Goal: Transaction & Acquisition: Purchase product/service

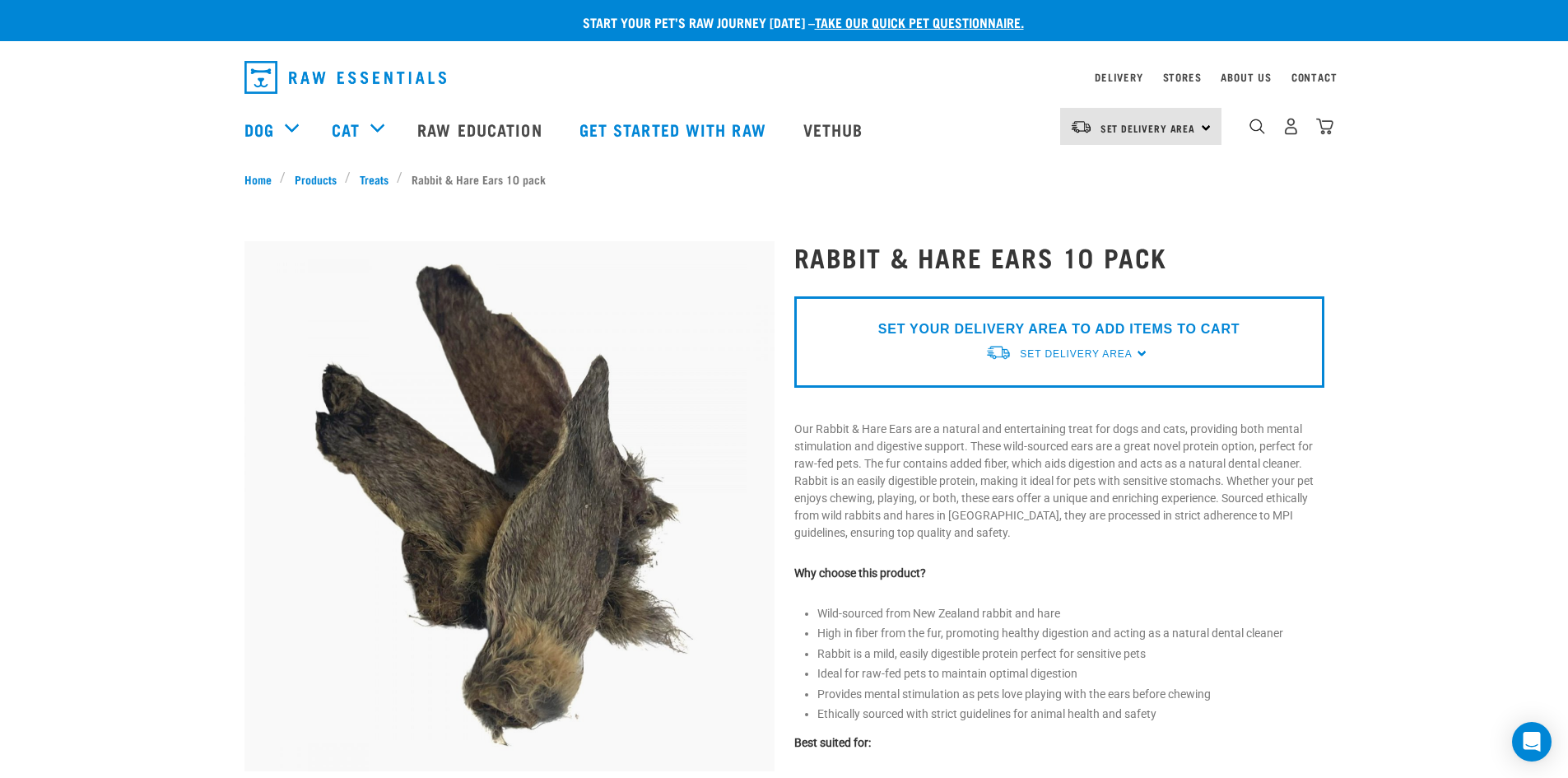
click at [1202, 131] on div "Set Delivery Area North Island South Island" at bounding box center [1140, 126] width 161 height 37
click at [1127, 175] on link "[GEOGRAPHIC_DATA]" at bounding box center [1140, 173] width 158 height 37
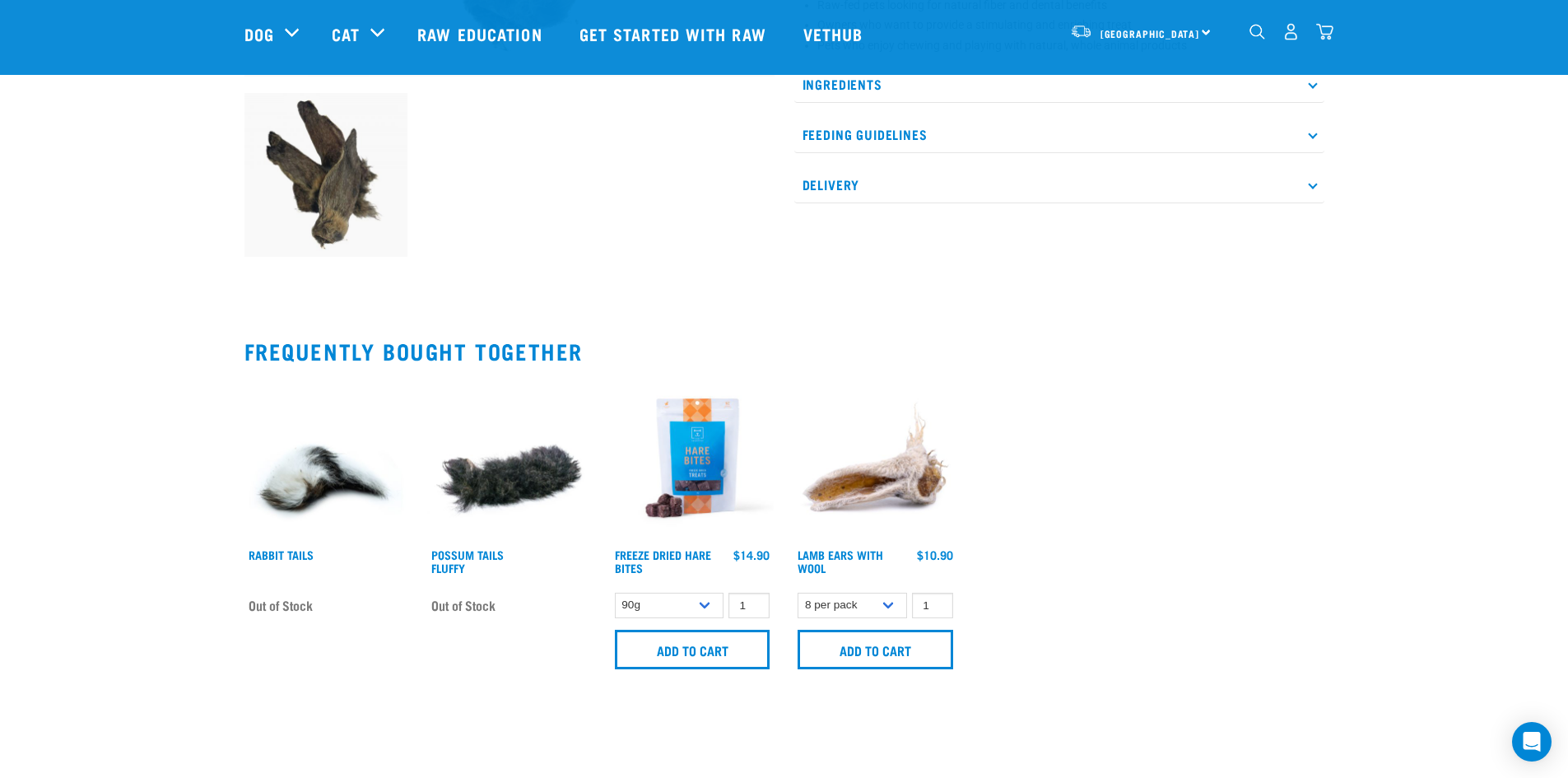
scroll to position [659, 0]
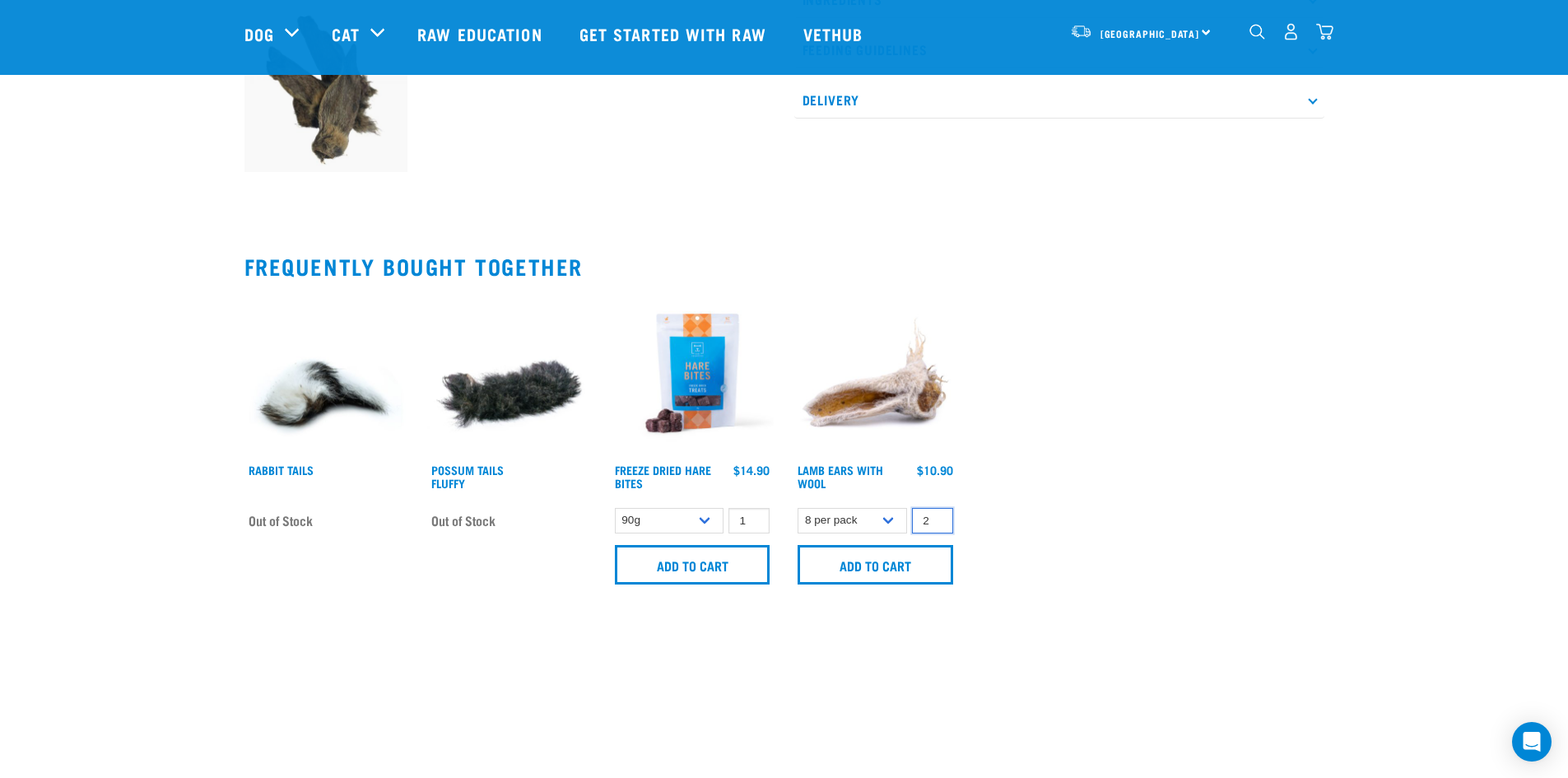
type input "2"
click at [935, 514] on input "2" at bounding box center [933, 521] width 41 height 26
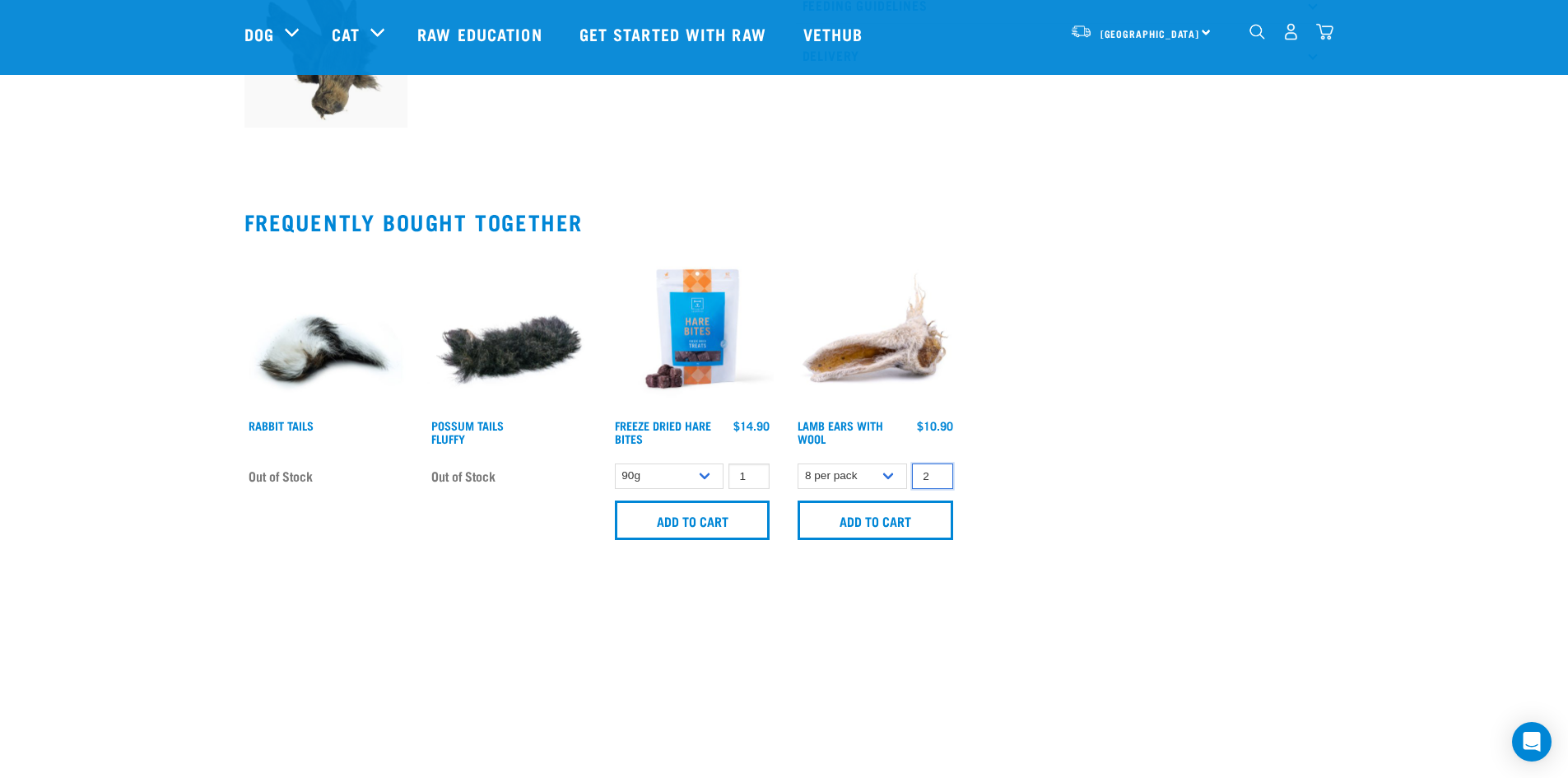
scroll to position [741, 0]
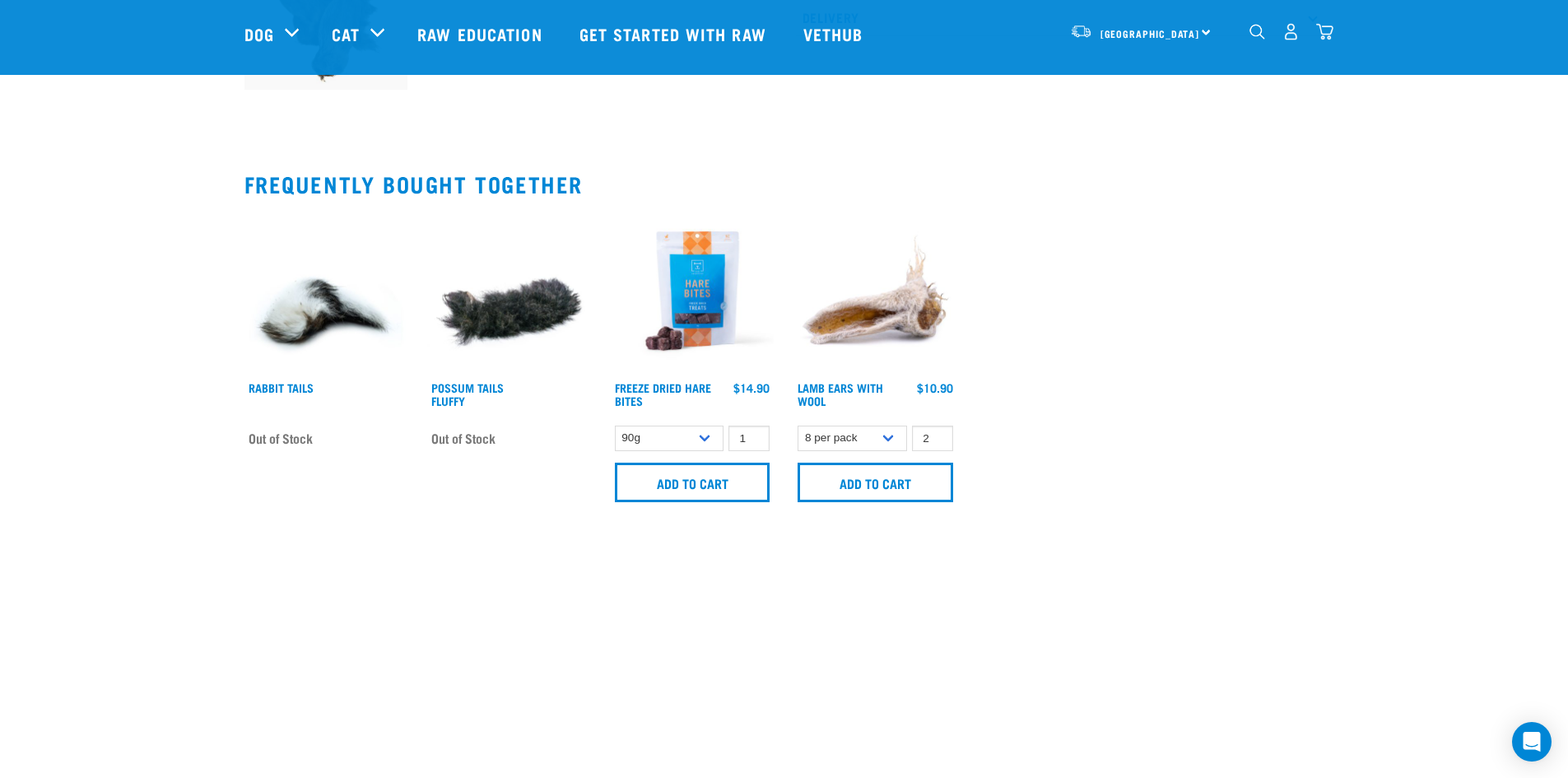
click at [889, 489] on input "Add to cart" at bounding box center [875, 482] width 156 height 39
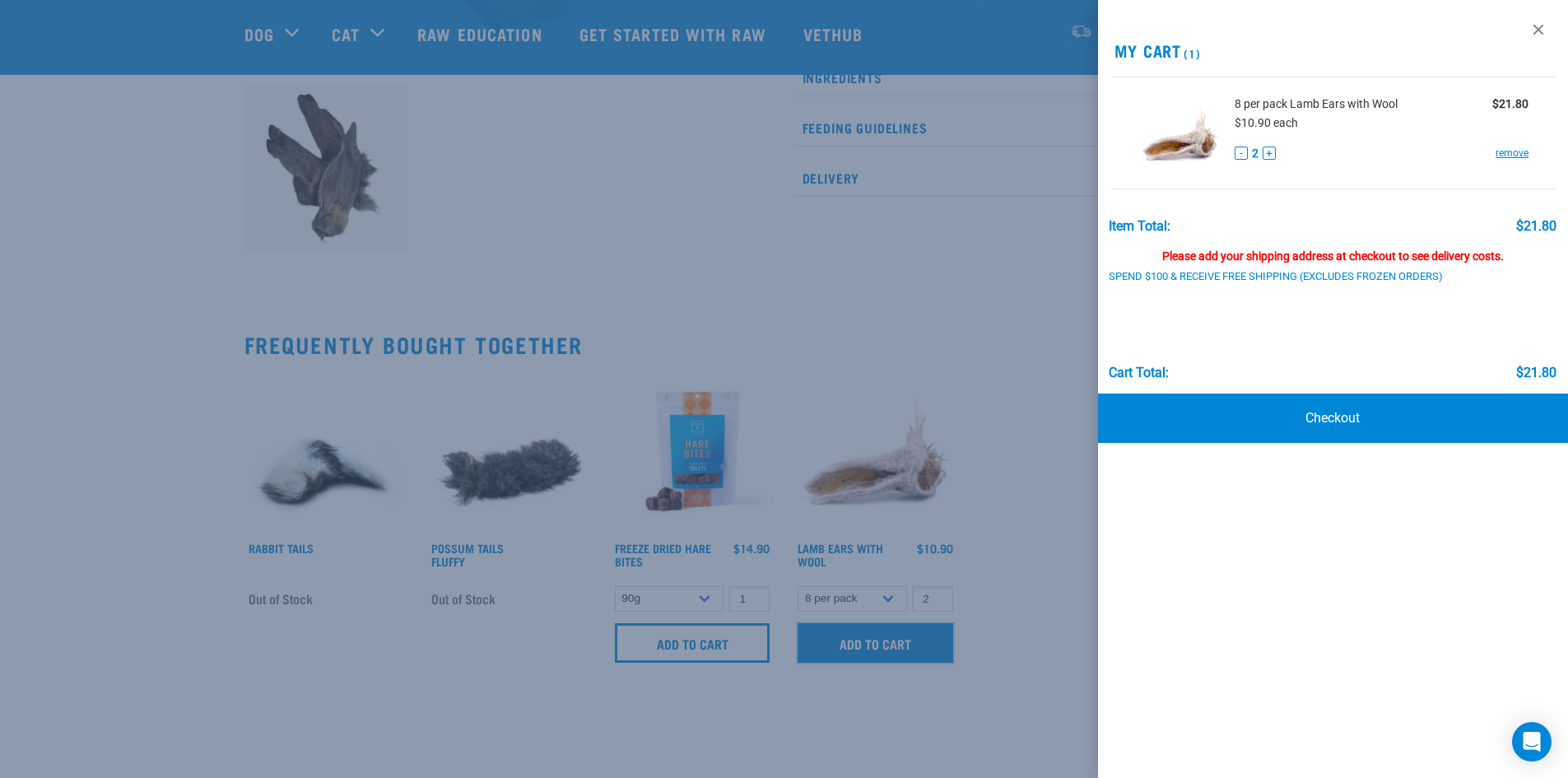
scroll to position [247, 0]
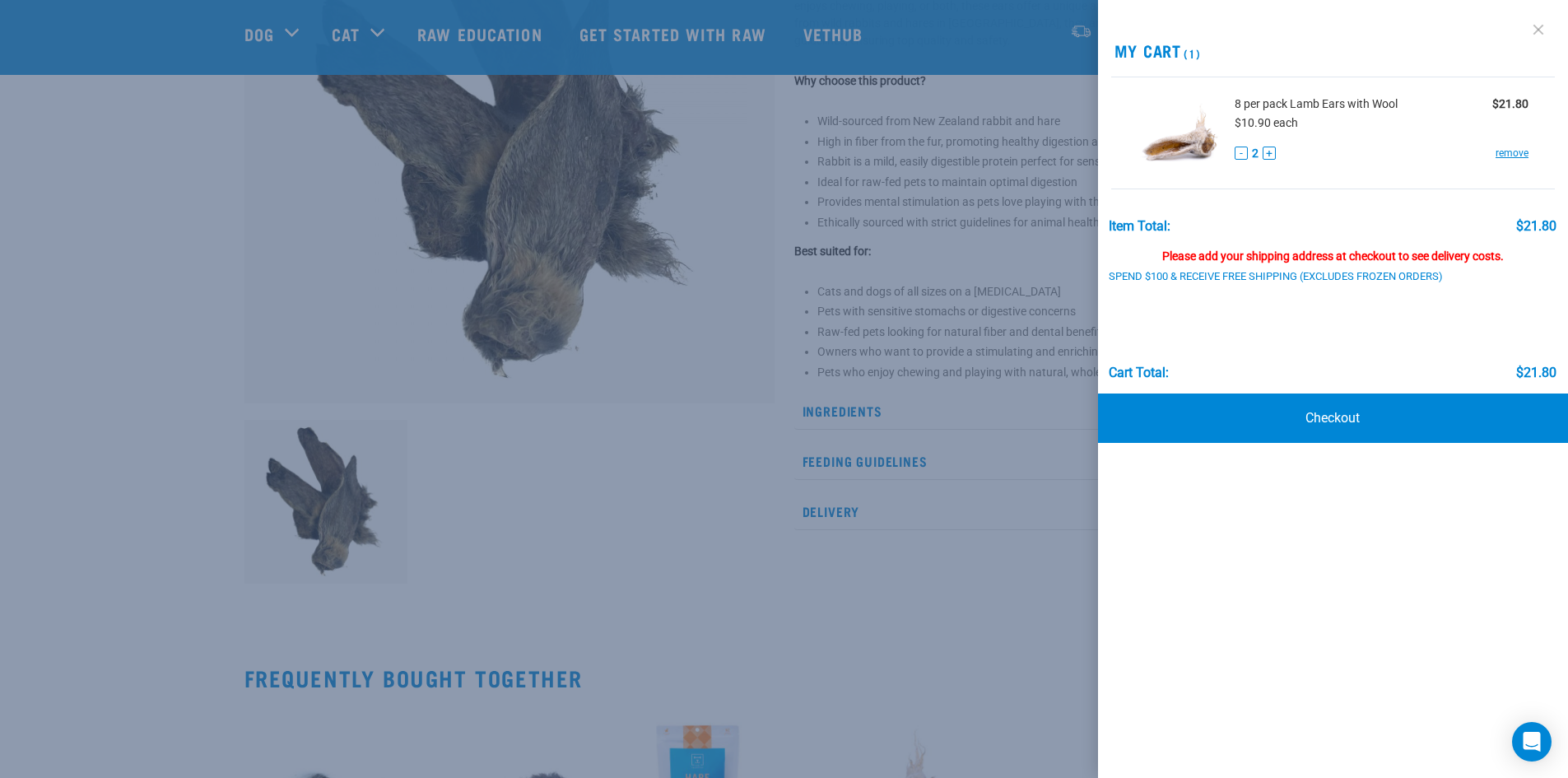
click at [1535, 18] on link at bounding box center [1538, 29] width 26 height 26
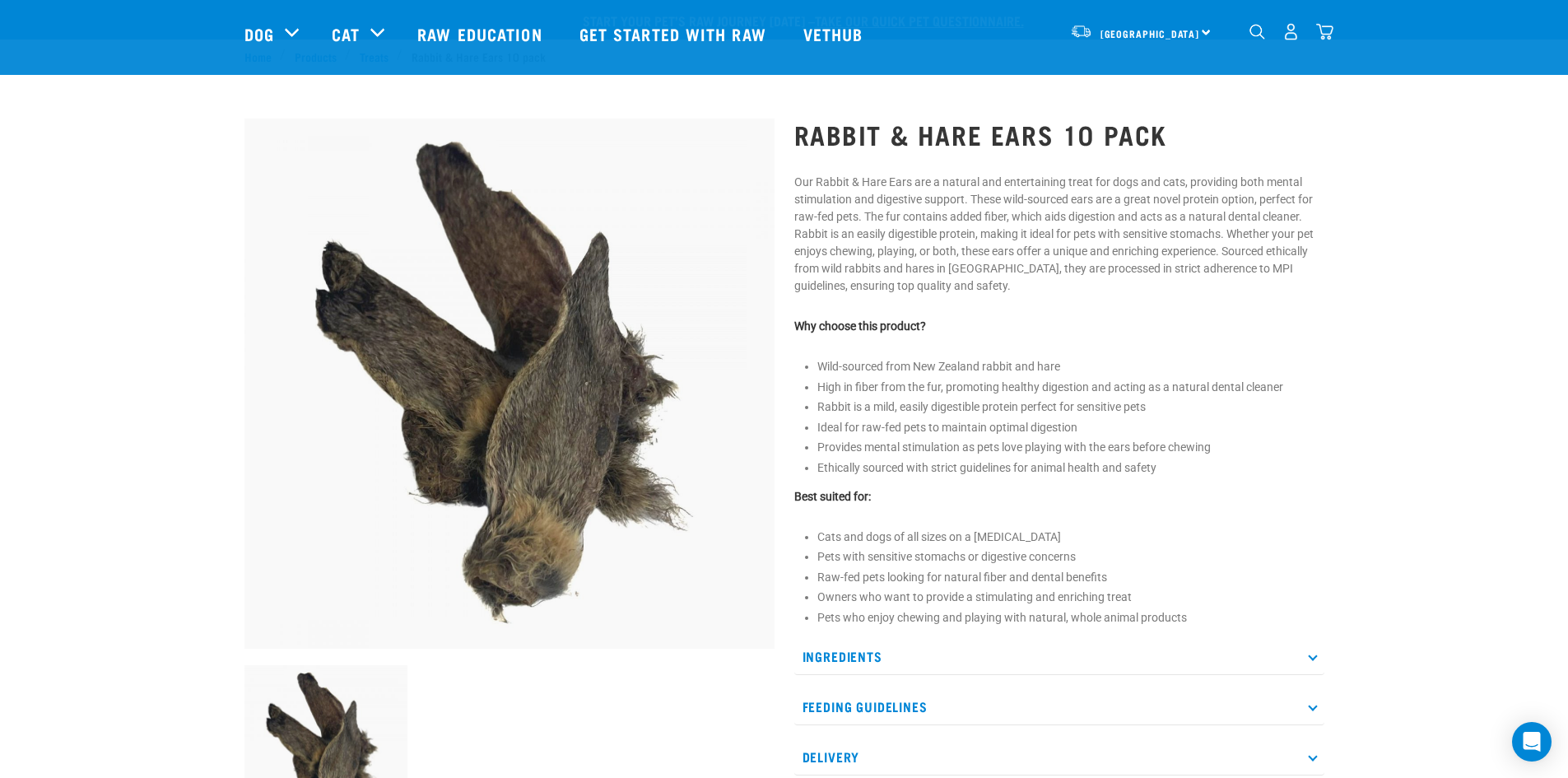
scroll to position [0, 0]
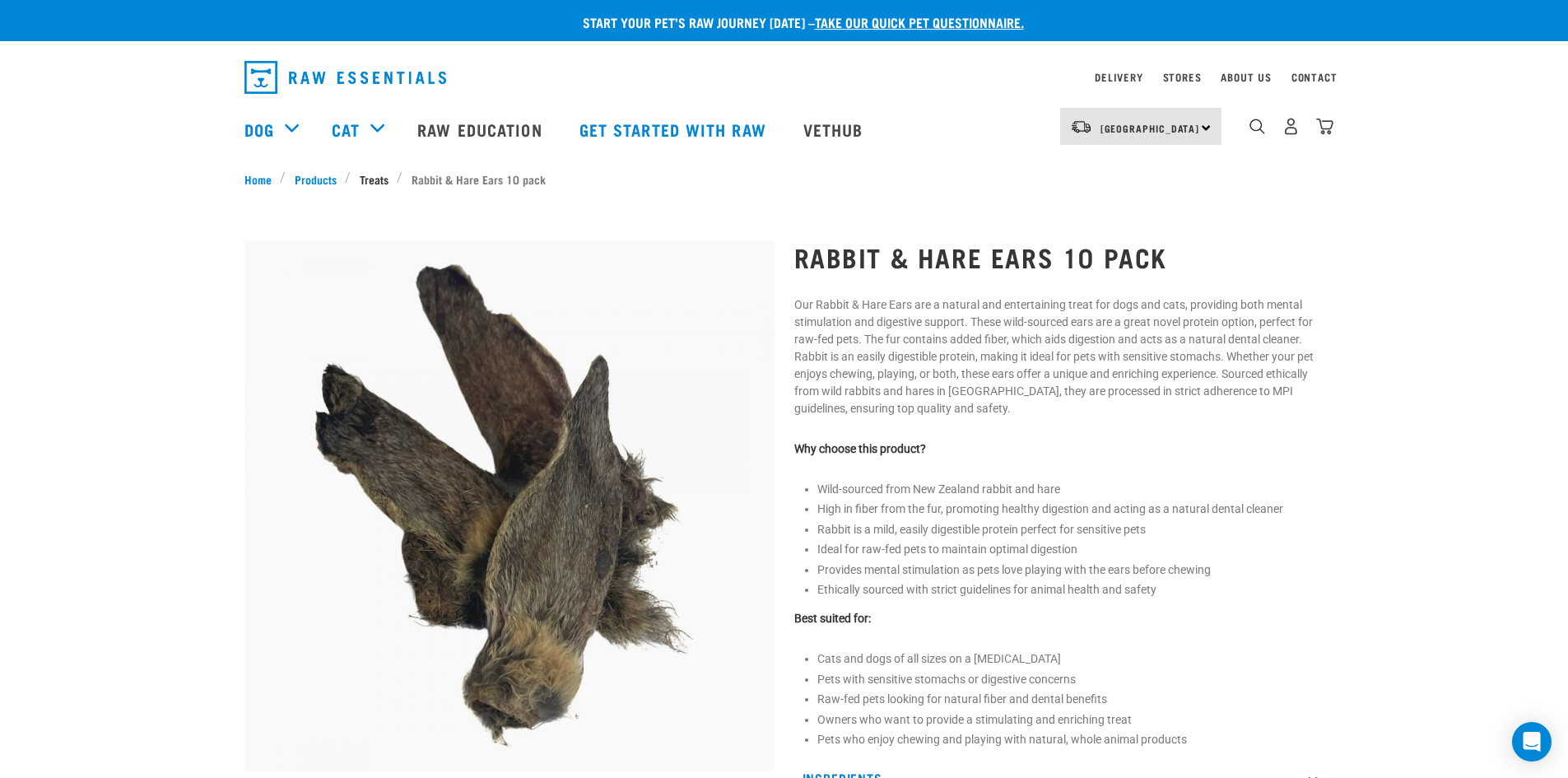
click at [373, 178] on link "Treats" at bounding box center [374, 179] width 46 height 17
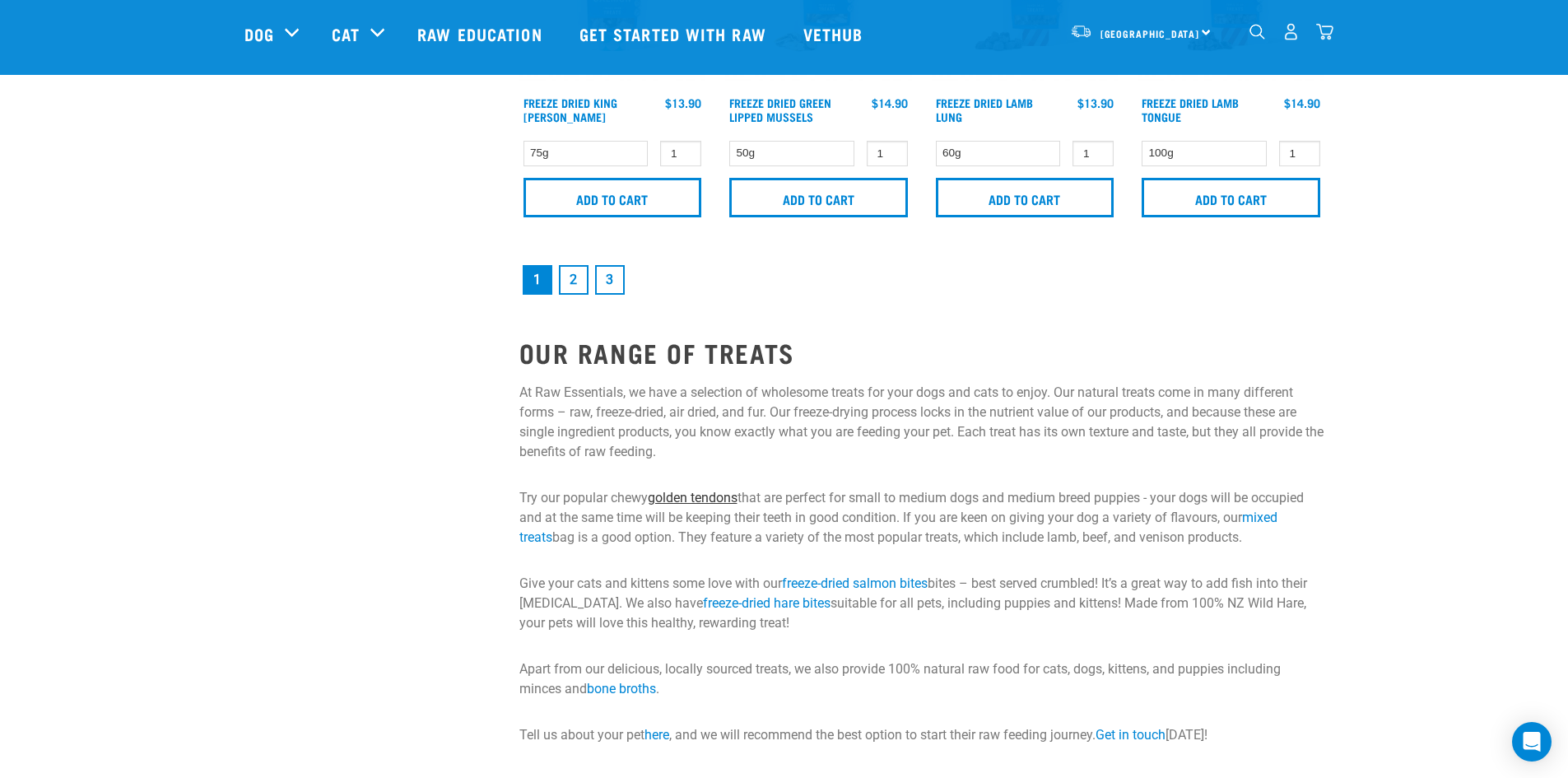
scroll to position [2635, 0]
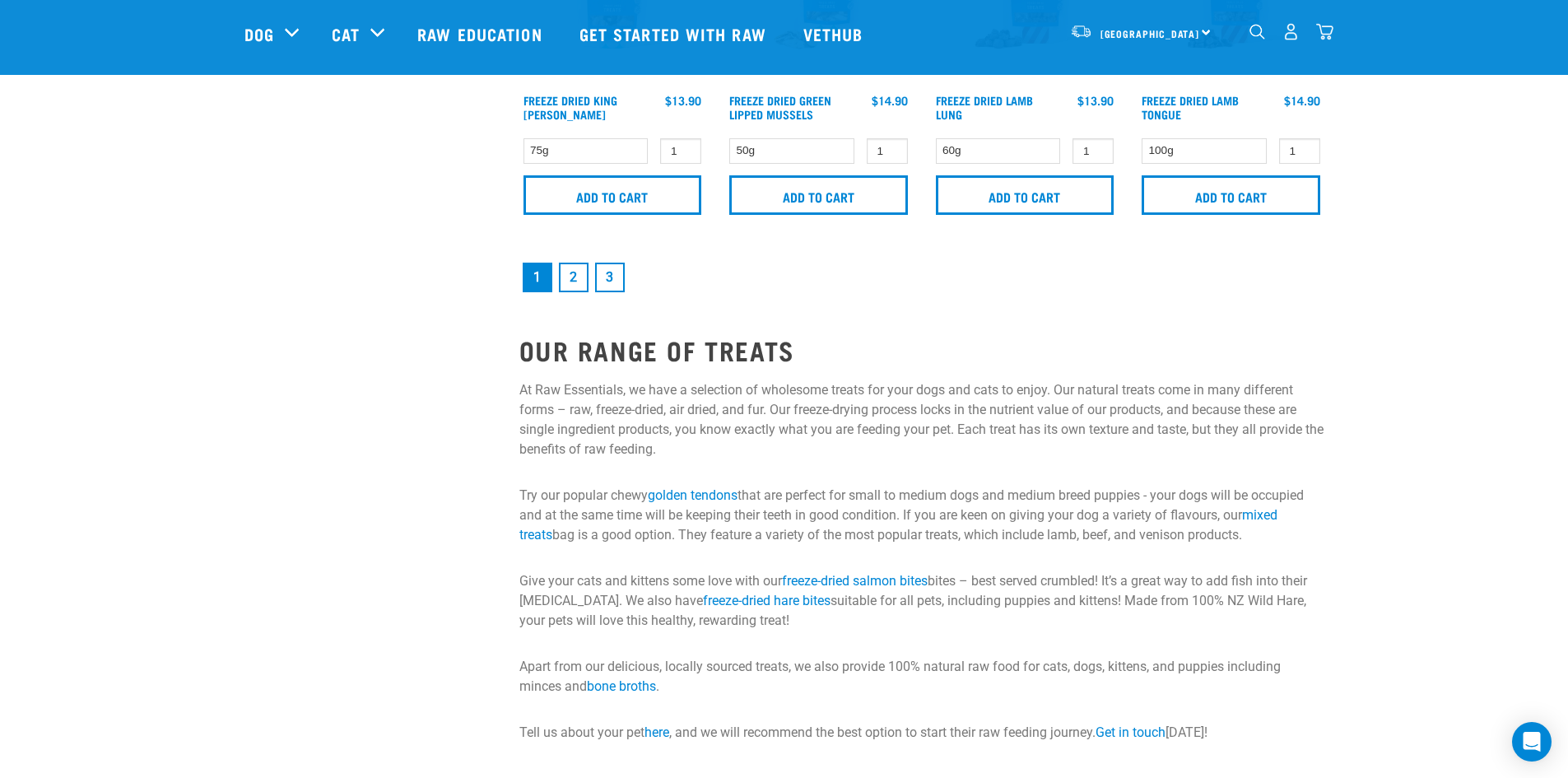
click at [576, 282] on link "2" at bounding box center [573, 277] width 30 height 30
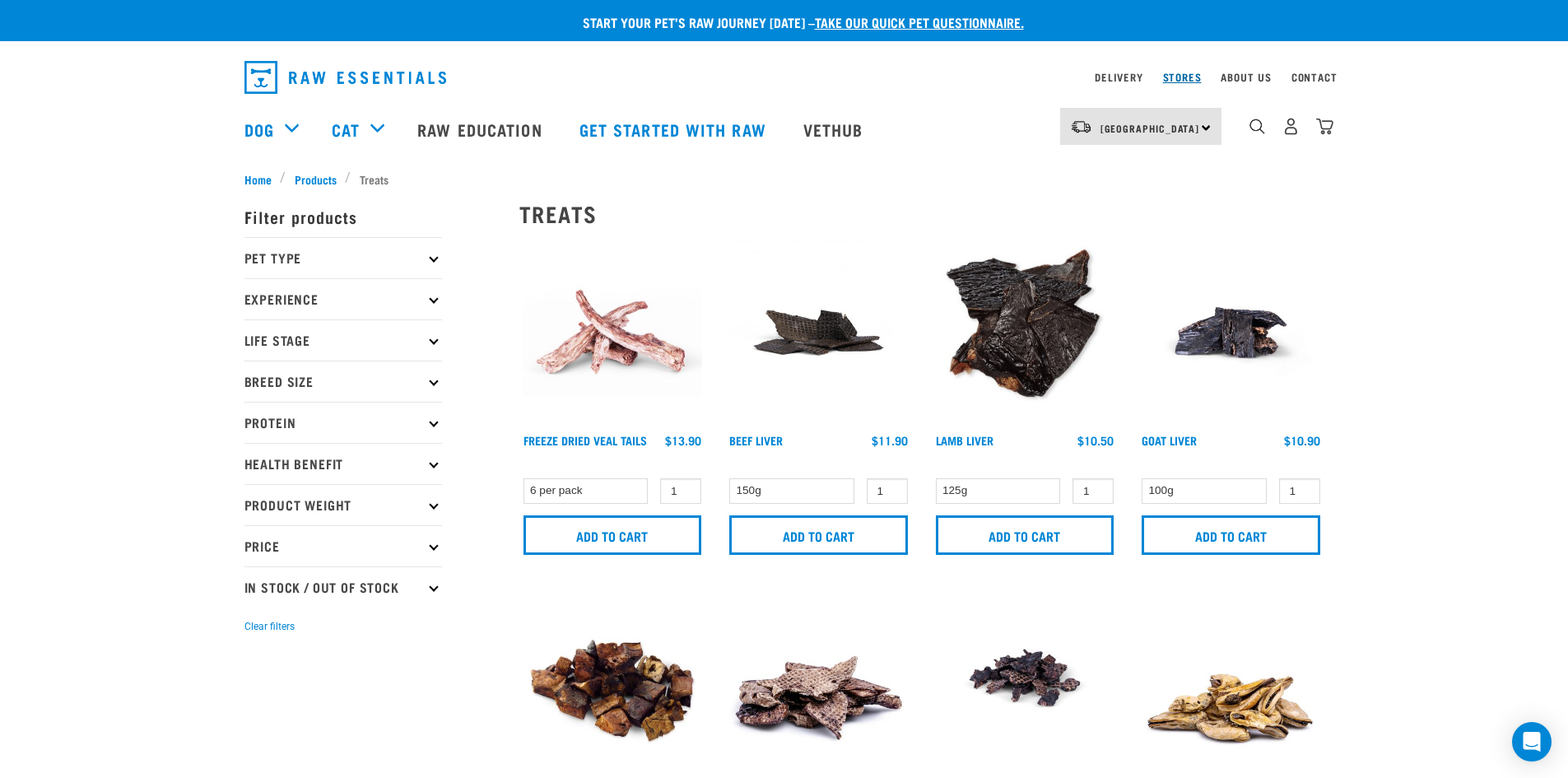
click at [1186, 78] on link "Stores" at bounding box center [1181, 77] width 38 height 6
